Goal: Information Seeking & Learning: Learn about a topic

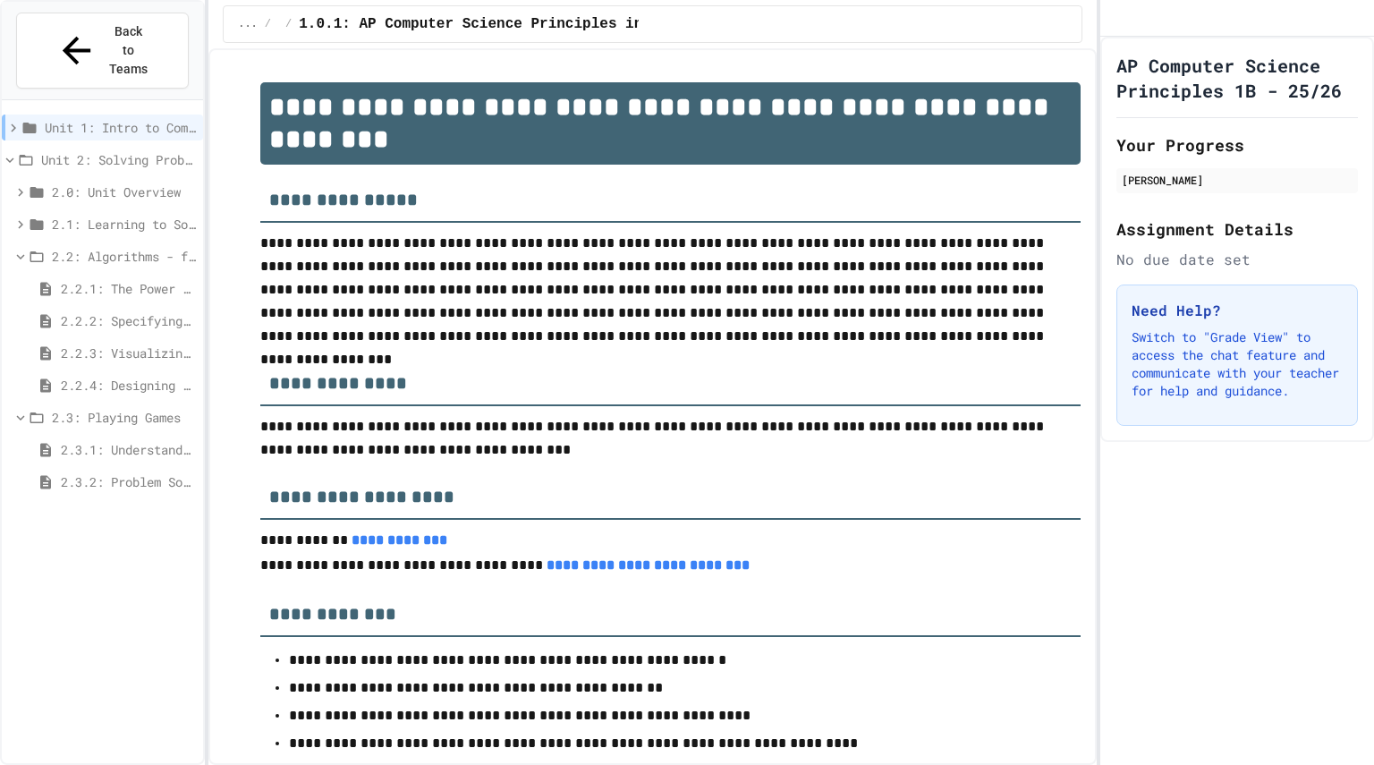
click at [114, 440] on span "2.3.1: Understanding Games with Flowcharts" at bounding box center [128, 449] width 135 height 19
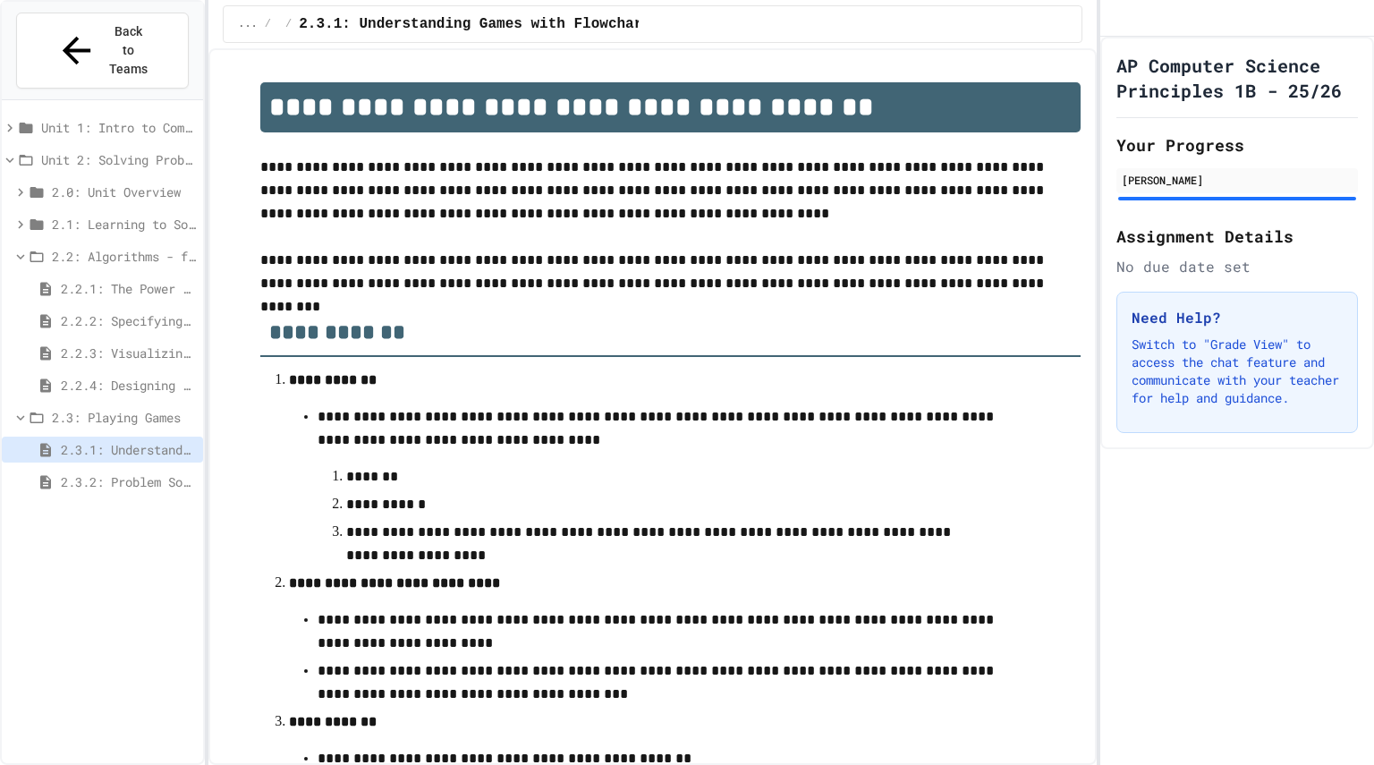
click at [158, 472] on span "2.3.2: Problem Solving Reflection" at bounding box center [128, 481] width 135 height 19
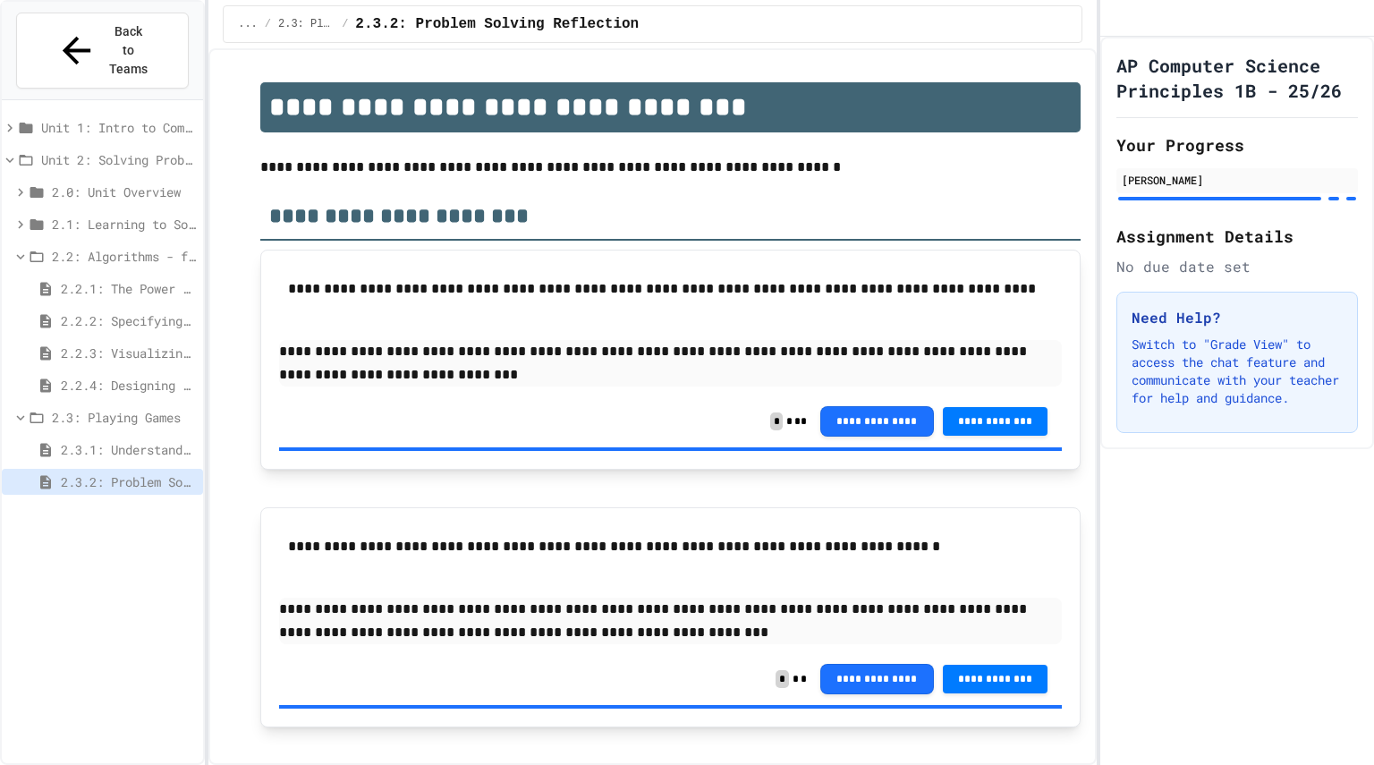
click at [140, 440] on span "2.3.1: Understanding Games with Flowcharts" at bounding box center [128, 449] width 135 height 19
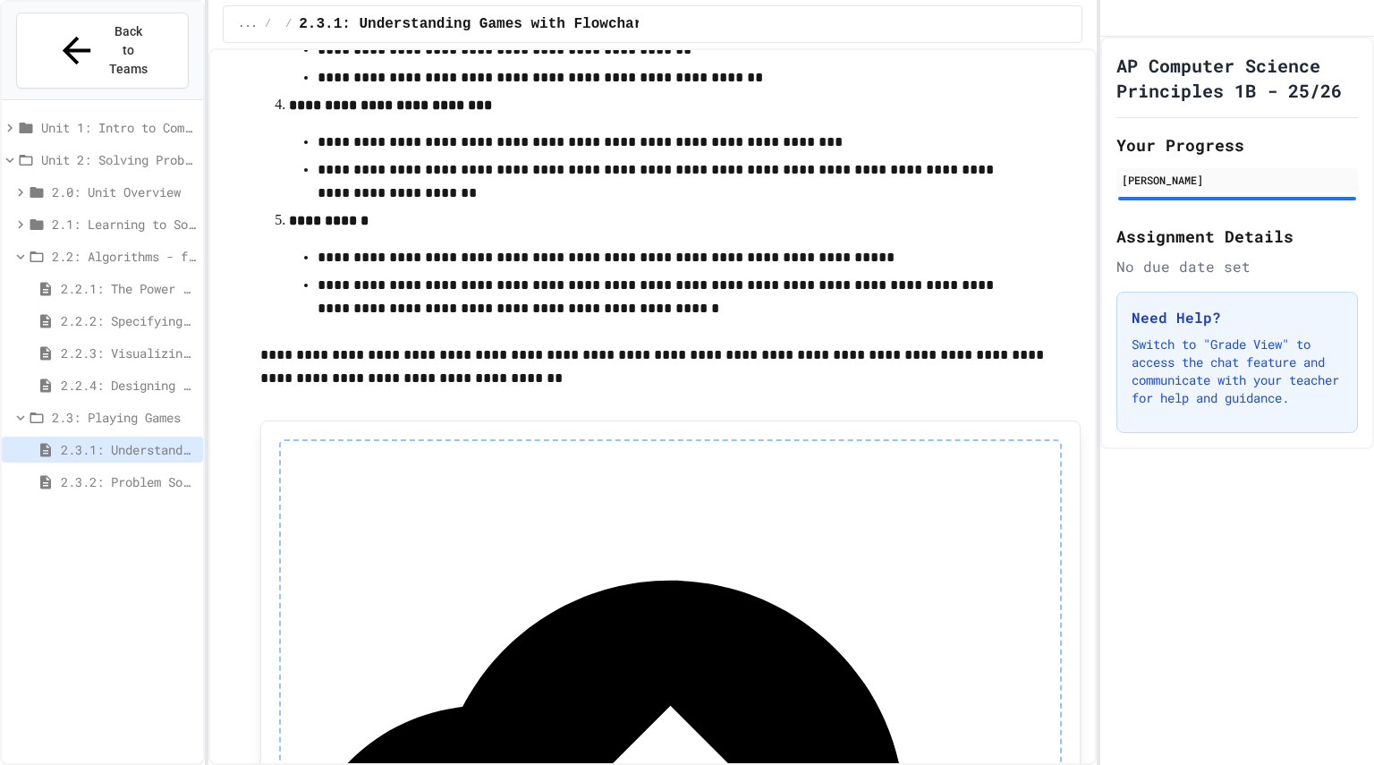
scroll to position [653, 0]
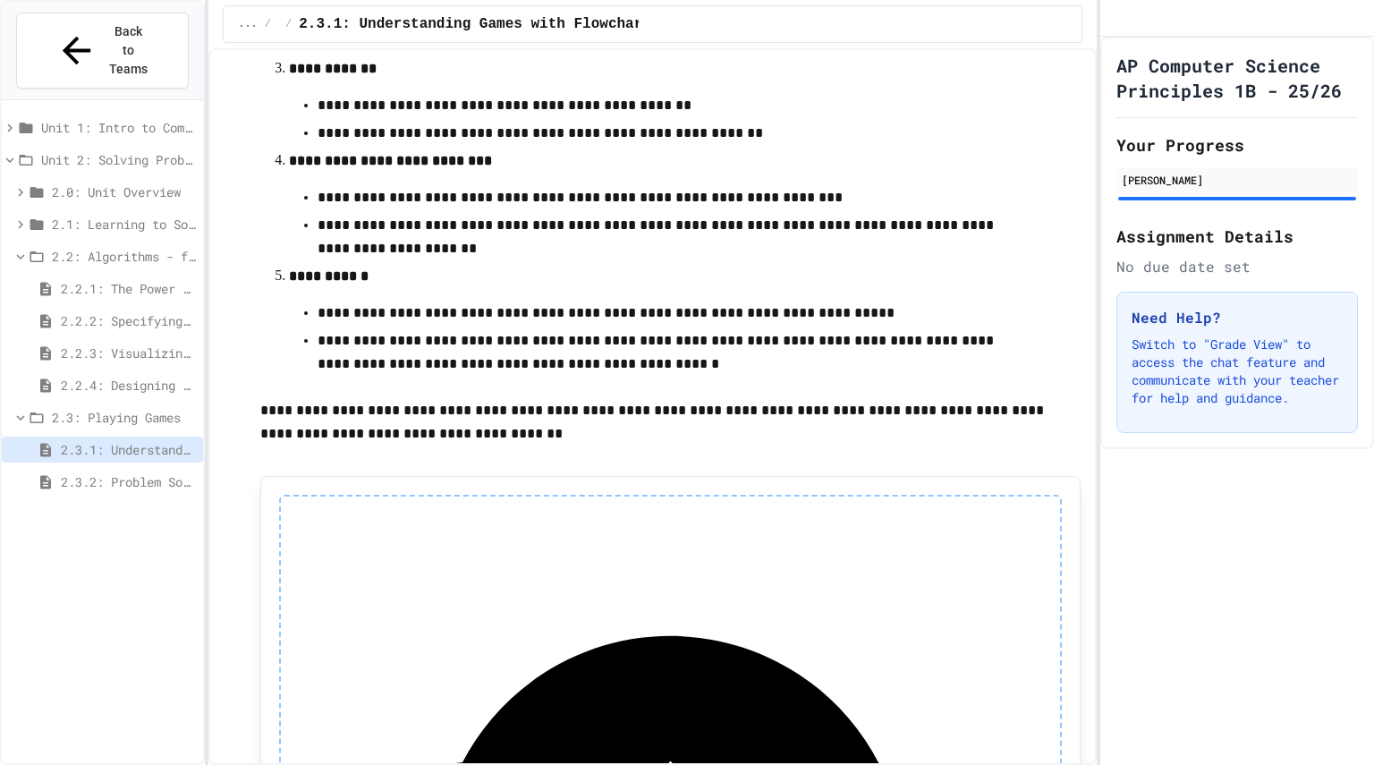
drag, startPoint x: 613, startPoint y: 444, endPoint x: 447, endPoint y: 449, distance: 165.5
click at [447, 445] on p "**********" at bounding box center [670, 422] width 820 height 47
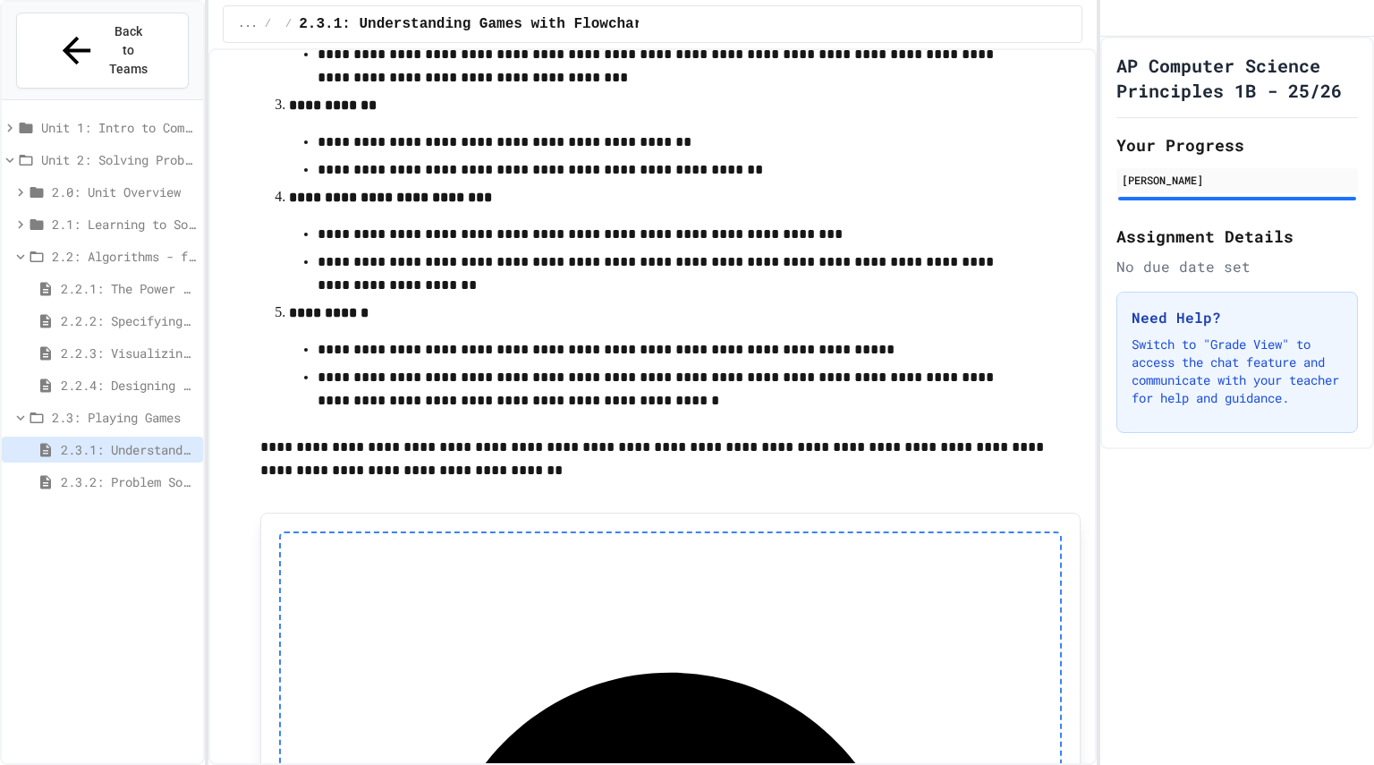
scroll to position [708, 0]
